Goal: Navigation & Orientation: Find specific page/section

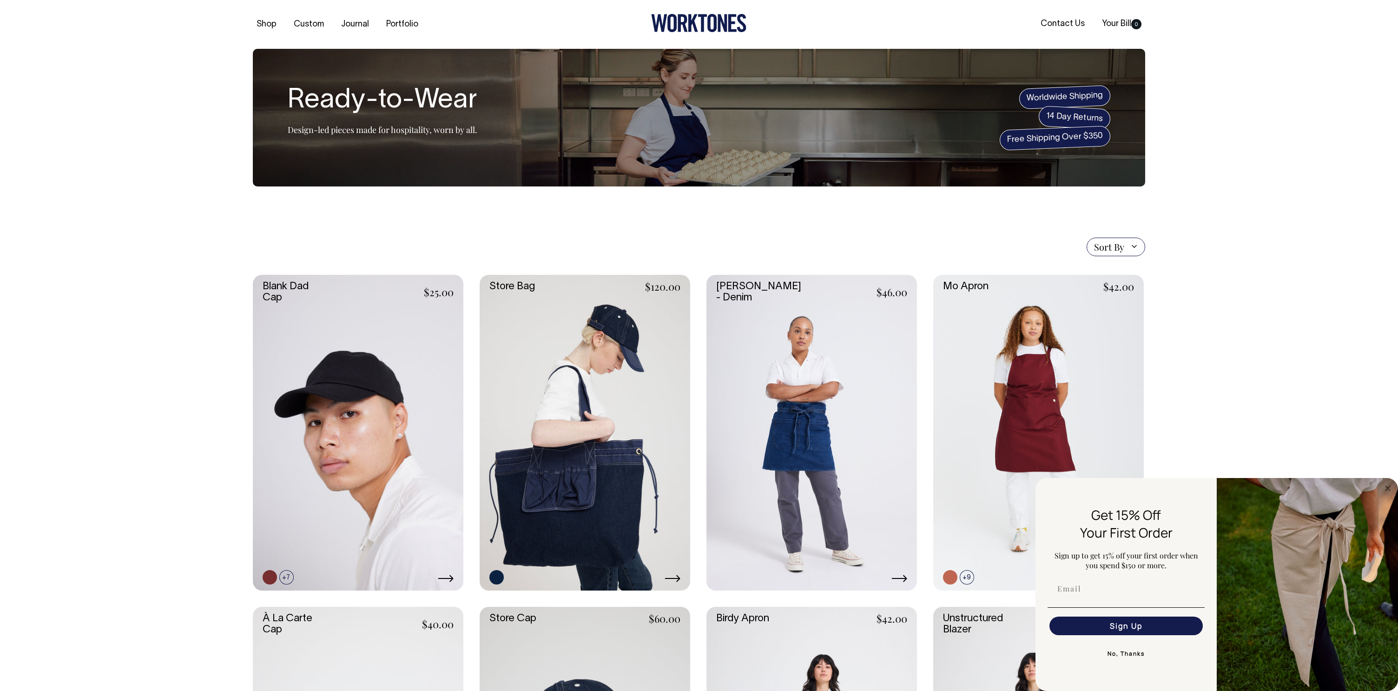
drag, startPoint x: 756, startPoint y: 18, endPoint x: 829, endPoint y: 20, distance: 72.5
click at [830, 20] on div at bounding box center [698, 24] width 297 height 21
click at [808, 12] on div "Shop Custom Journal Portfolio Contact Us Your Bill 0" at bounding box center [699, 24] width 920 height 49
click at [718, 19] on icon at bounding box center [698, 23] width 95 height 18
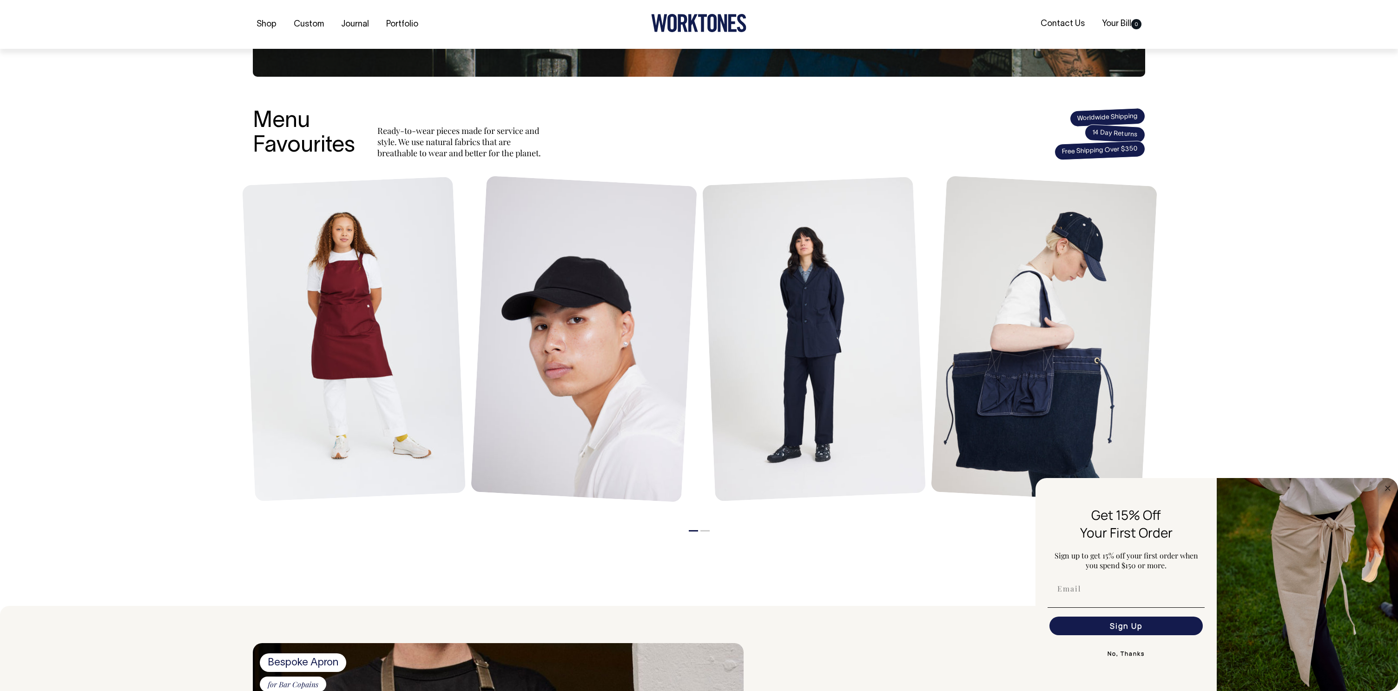
scroll to position [290, 0]
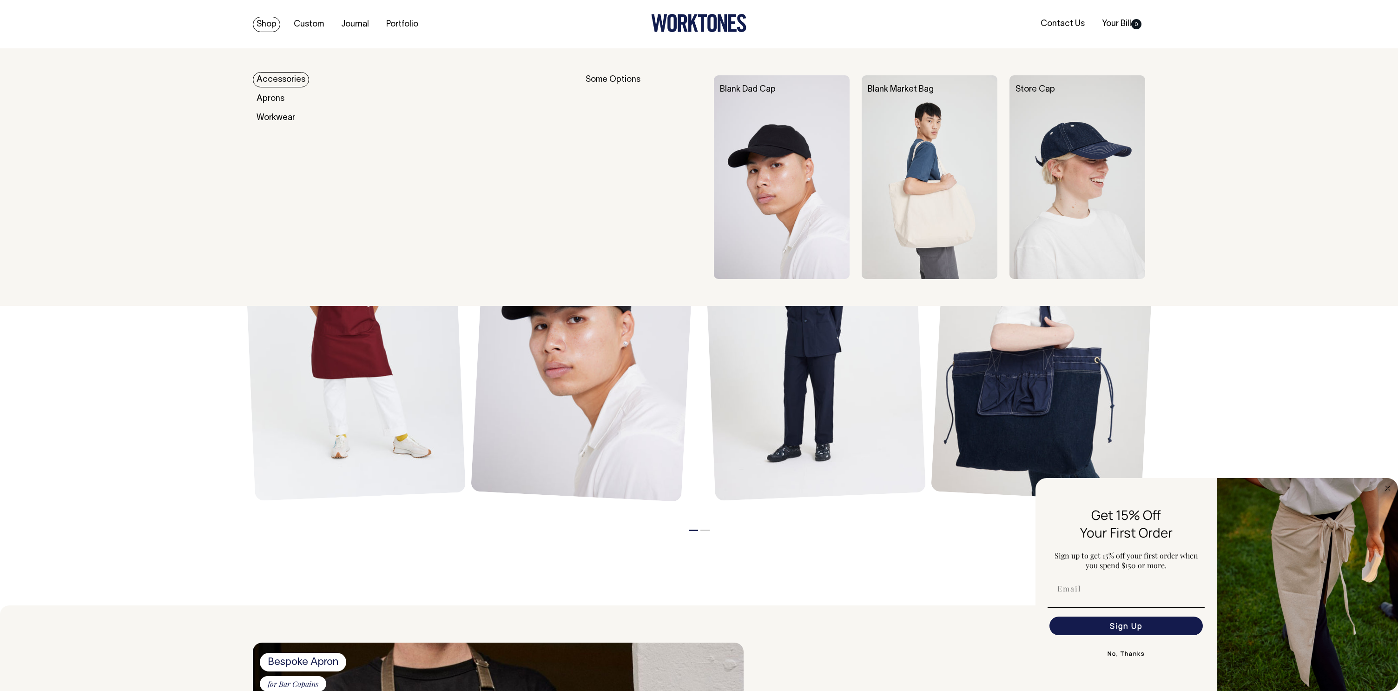
click at [260, 21] on link "Shop" at bounding box center [266, 24] width 27 height 15
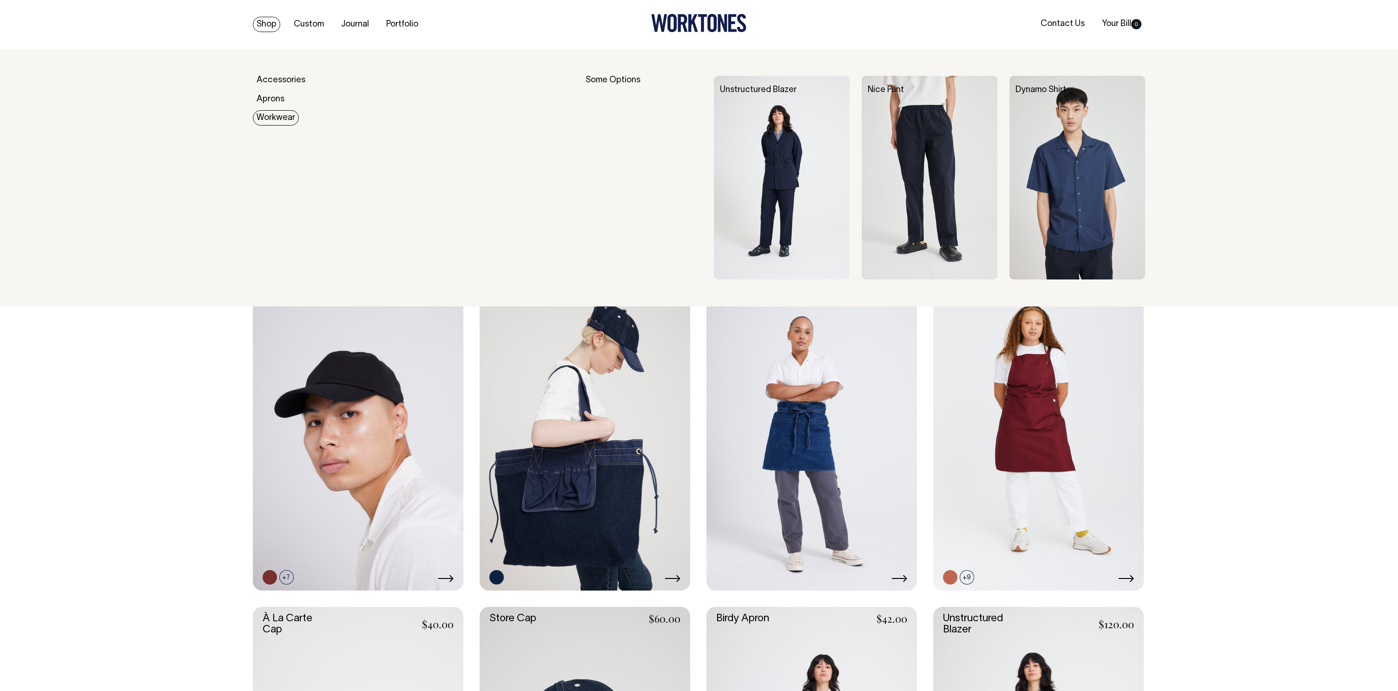
click at [270, 116] on link "Workwear" at bounding box center [276, 117] width 46 height 15
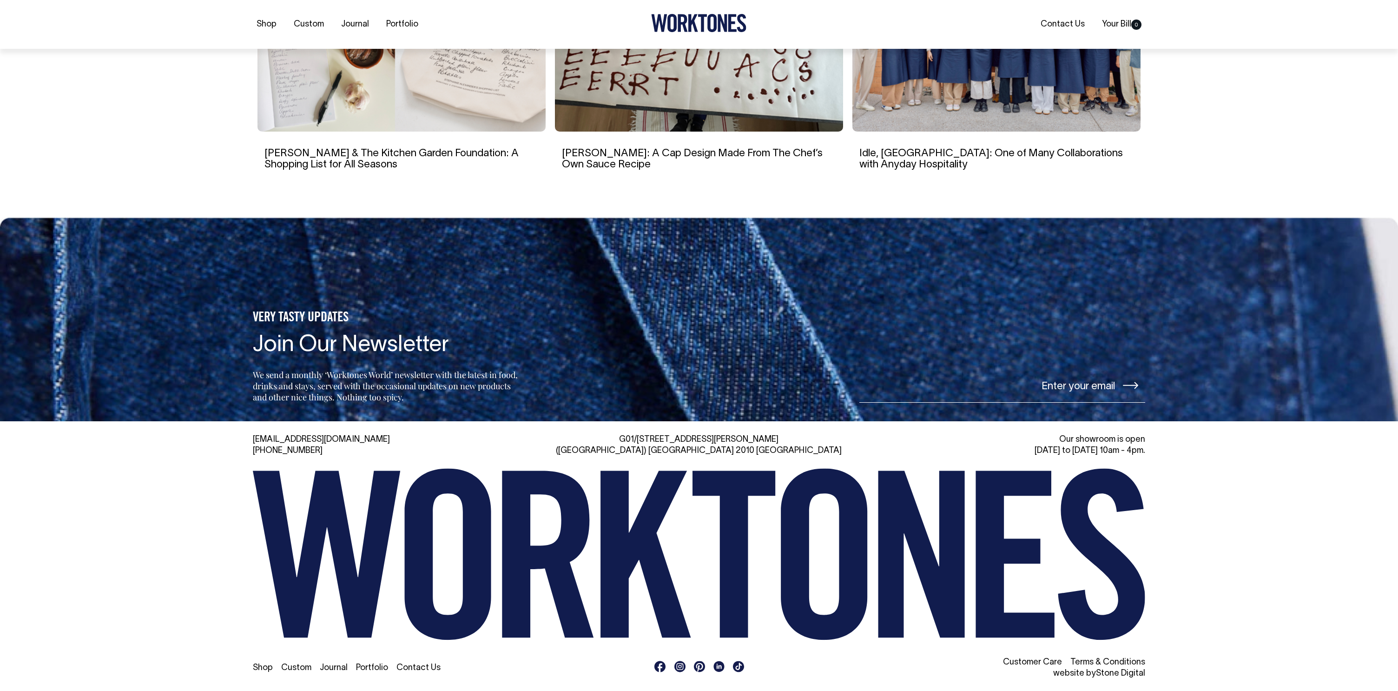
scroll to position [2019, 0]
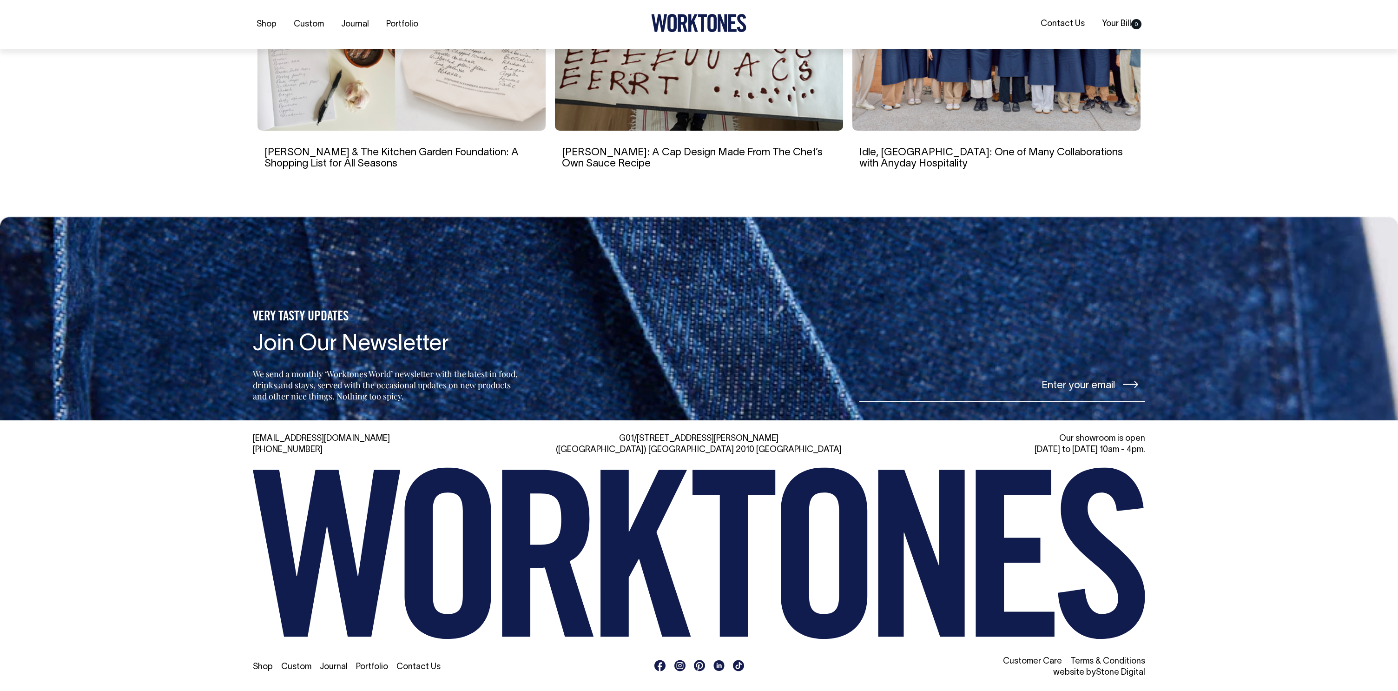
click at [683, 662] on icon at bounding box center [679, 665] width 7 height 7
